Goal: Transaction & Acquisition: Purchase product/service

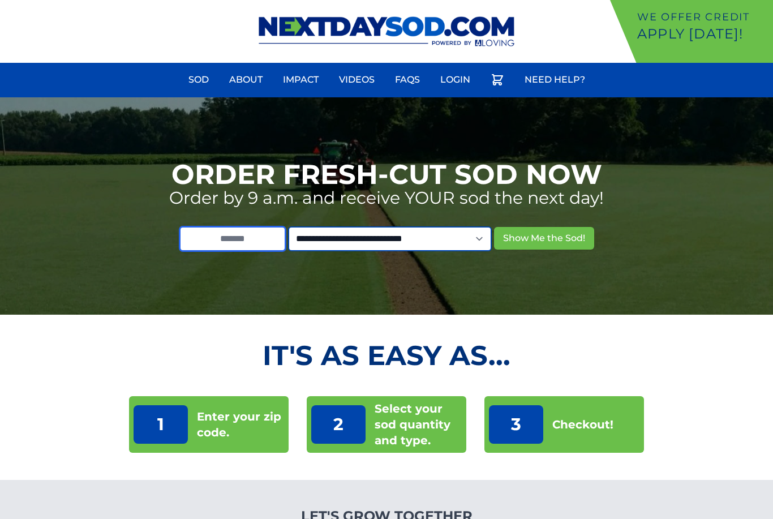
click at [249, 239] on input "text" at bounding box center [232, 238] width 106 height 25
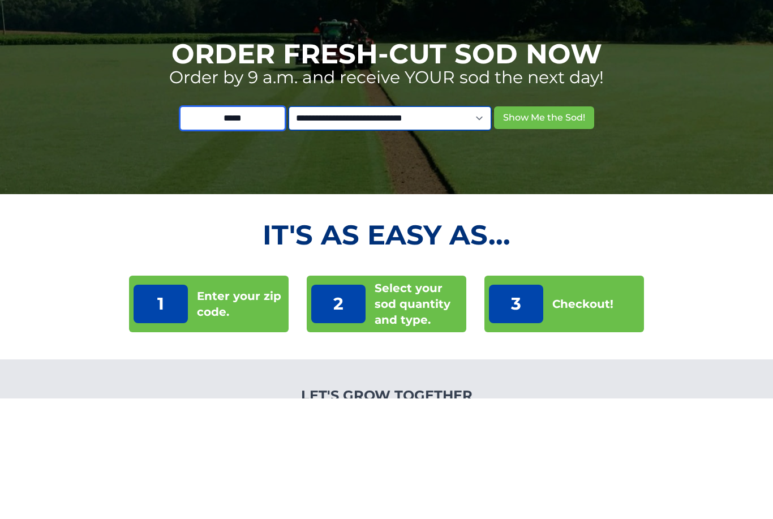
type input "*****"
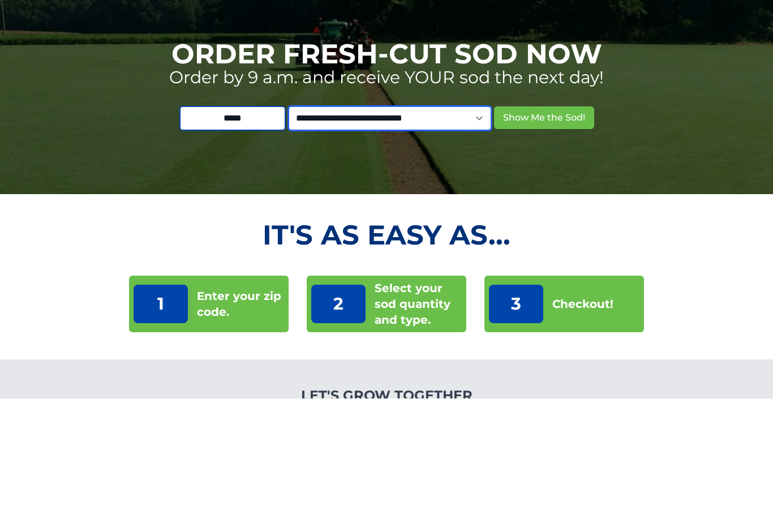
click at [395, 226] on select "**********" at bounding box center [390, 238] width 204 height 25
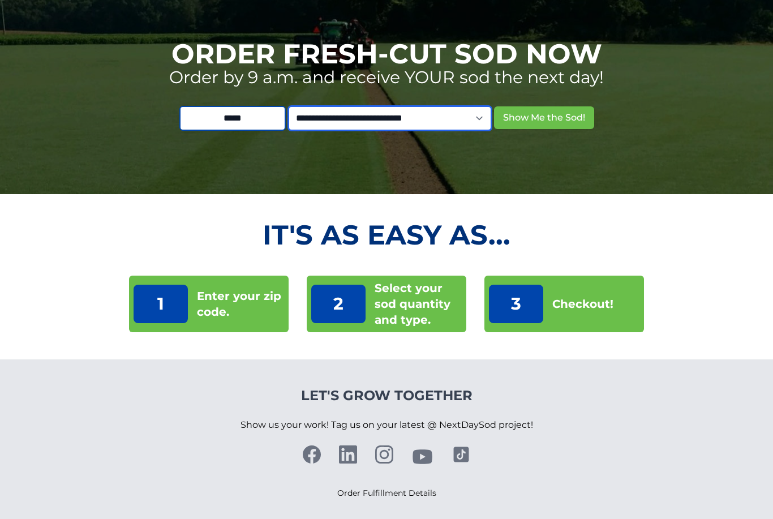
select select "**"
click at [551, 117] on button "Show Me the Sod!" at bounding box center [544, 117] width 100 height 23
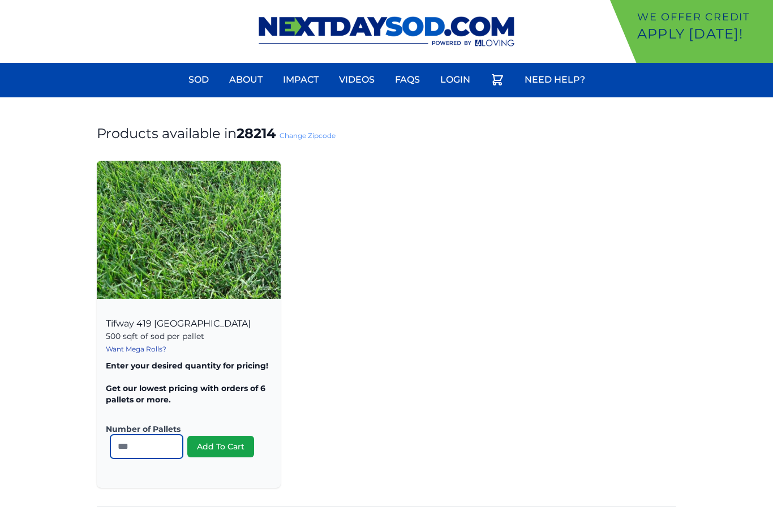
click at [166, 450] on input "number" at bounding box center [146, 446] width 72 height 24
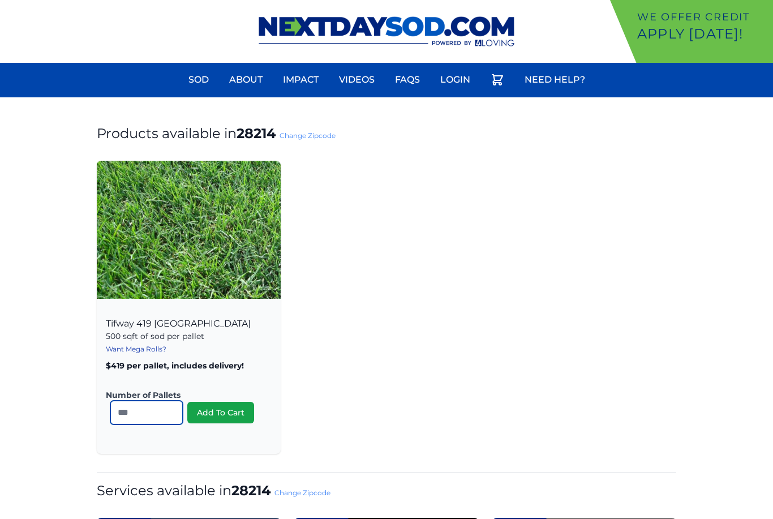
type input "*"
click at [225, 420] on button "Add To Cart" at bounding box center [220, 412] width 67 height 21
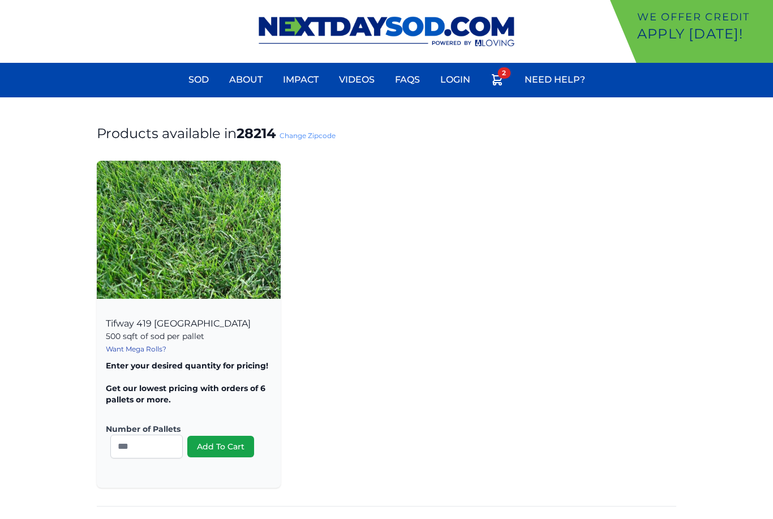
click at [362, 86] on link "Videos" at bounding box center [356, 79] width 49 height 27
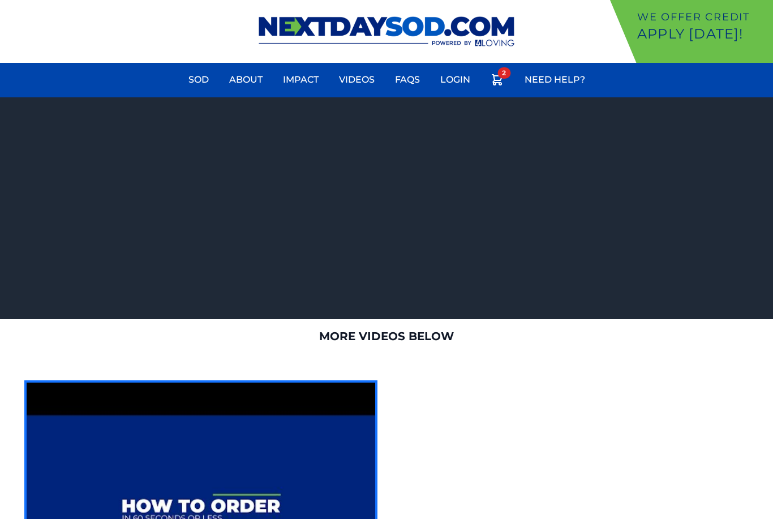
click at [301, 80] on link "Impact" at bounding box center [300, 79] width 49 height 27
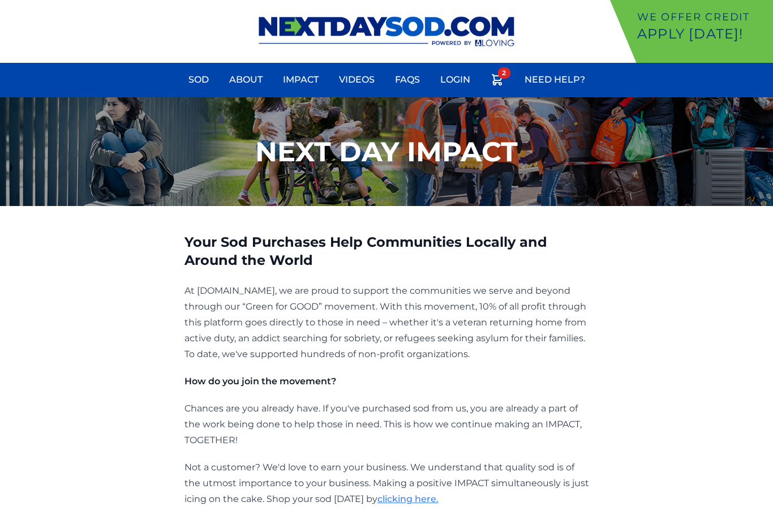
click at [247, 83] on link "About" at bounding box center [245, 79] width 47 height 27
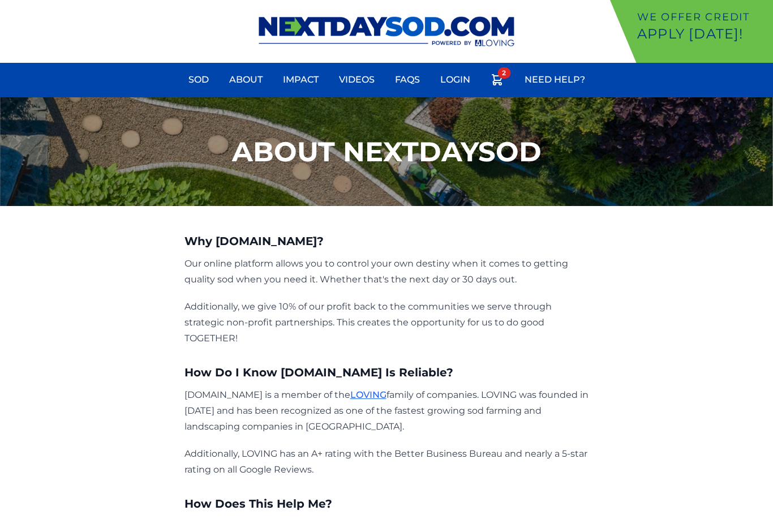
click at [195, 90] on link "Sod" at bounding box center [199, 79] width 34 height 27
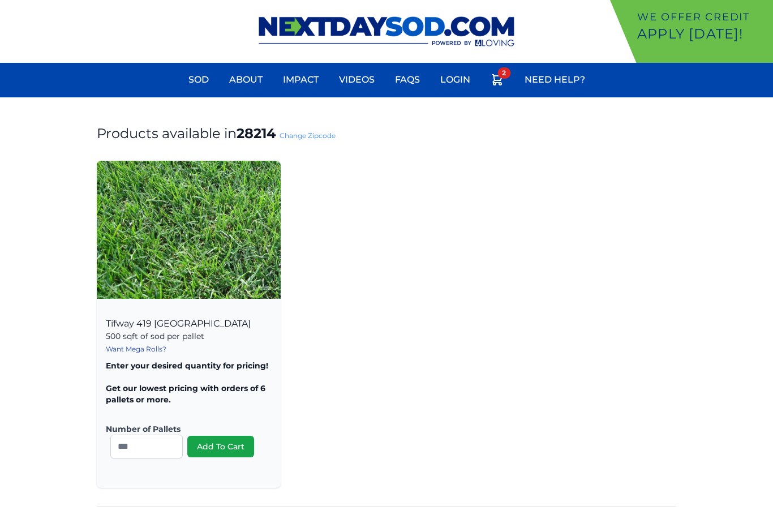
click at [150, 352] on link "Want Mega Rolls?" at bounding box center [136, 348] width 61 height 8
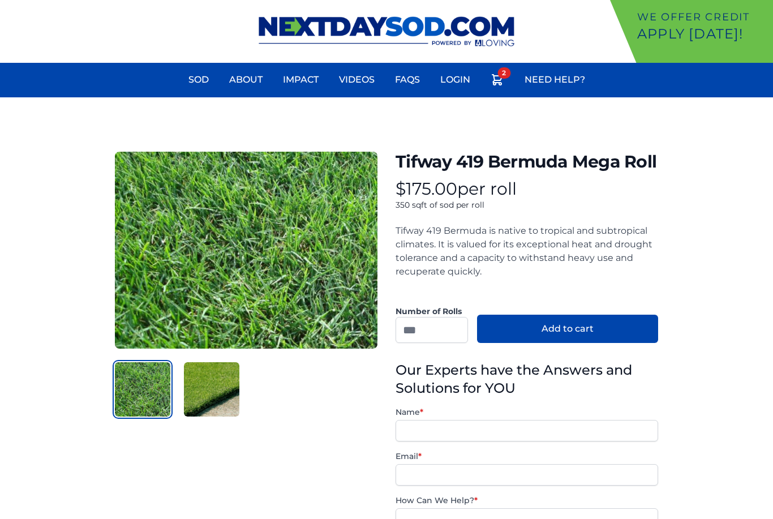
click at [218, 396] on img "button" at bounding box center [211, 389] width 55 height 54
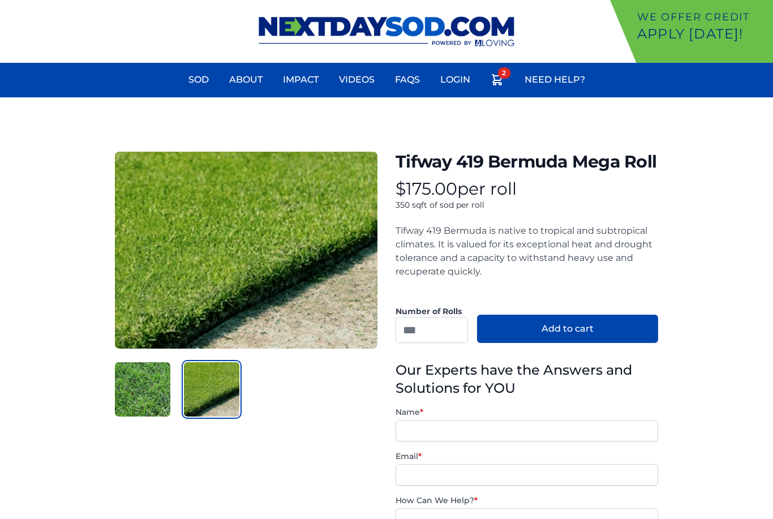
click at [141, 403] on img "button" at bounding box center [142, 389] width 55 height 54
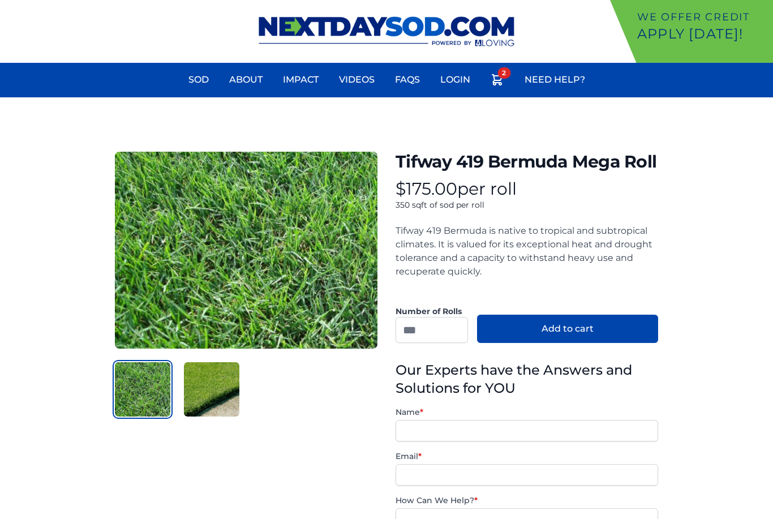
click at [248, 81] on link "About" at bounding box center [245, 79] width 47 height 27
